Goal: Navigation & Orientation: Find specific page/section

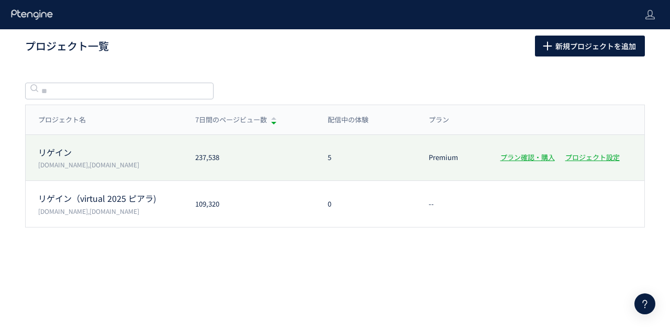
click at [126, 174] on div "リゲイン [DOMAIN_NAME],[DOMAIN_NAME] 237,538 5 Premium プラン確認・購入 プロジェクト設定" at bounding box center [335, 158] width 619 height 46
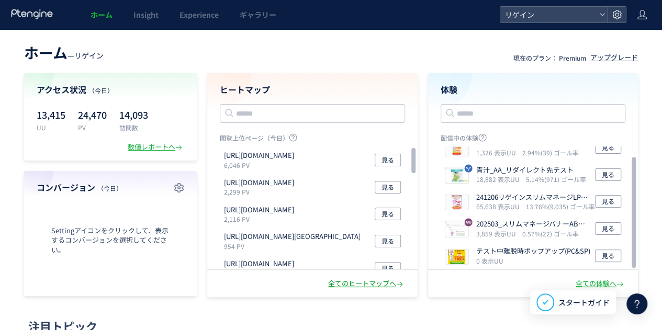
click at [380, 285] on div "全てのヒートマップへ" at bounding box center [366, 284] width 77 height 10
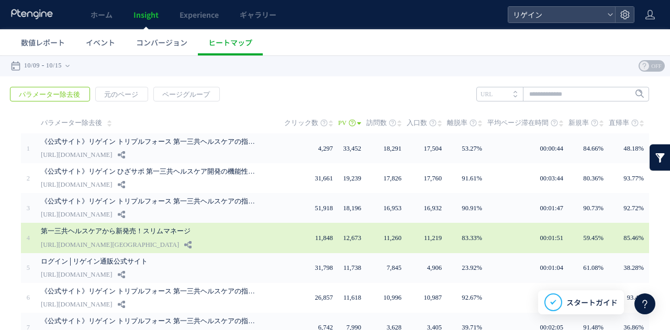
click at [130, 239] on link "[URL][DOMAIN_NAME][GEOGRAPHIC_DATA]" at bounding box center [110, 245] width 138 height 13
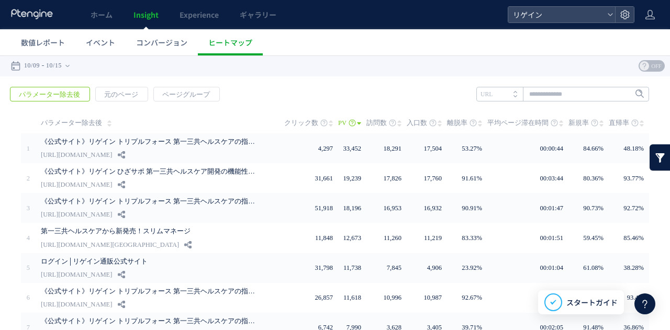
click at [397, 124] on icon at bounding box center [399, 123] width 4 height 8
click at [397, 122] on use at bounding box center [399, 123] width 4 height 6
click at [381, 122] on span "訪問数" at bounding box center [377, 123] width 20 height 21
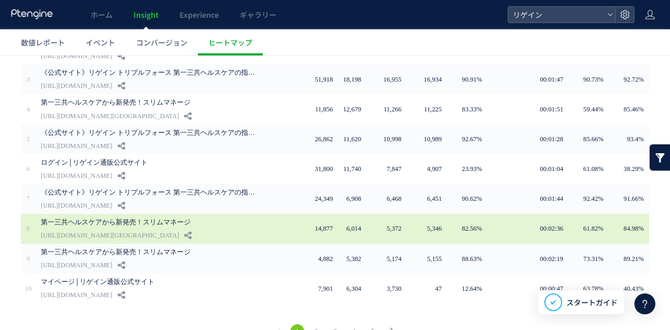
scroll to position [147, 0]
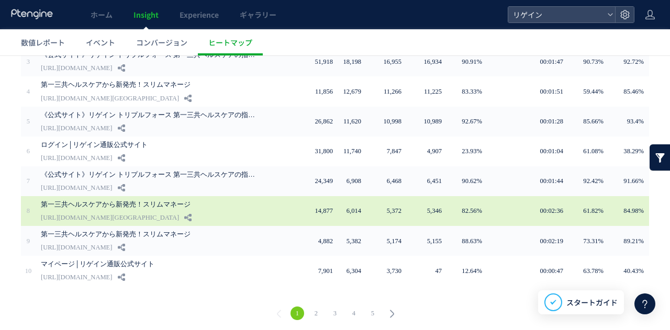
click at [200, 199] on link "第一三共ヘルスケアから新発売！スリムマネージ" at bounding box center [151, 204] width 220 height 13
